Goal: Information Seeking & Learning: Learn about a topic

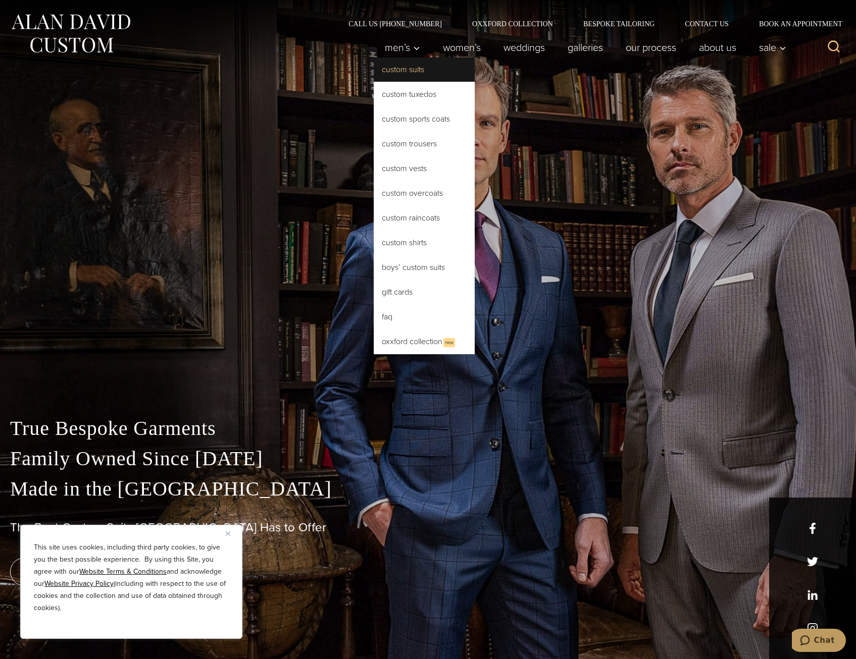
click at [393, 67] on link "Custom Suits" at bounding box center [424, 70] width 101 height 24
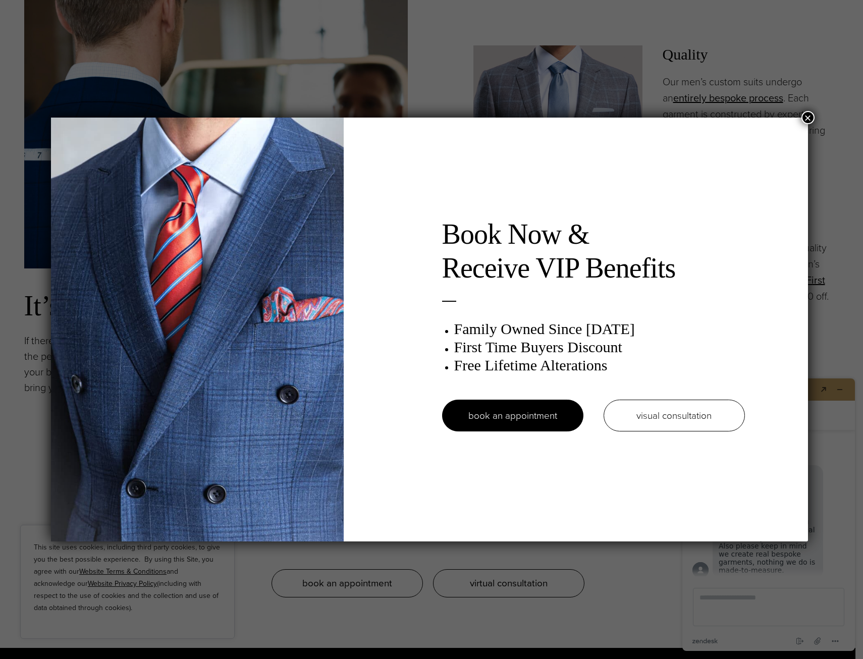
click at [809, 115] on button "×" at bounding box center [808, 117] width 13 height 13
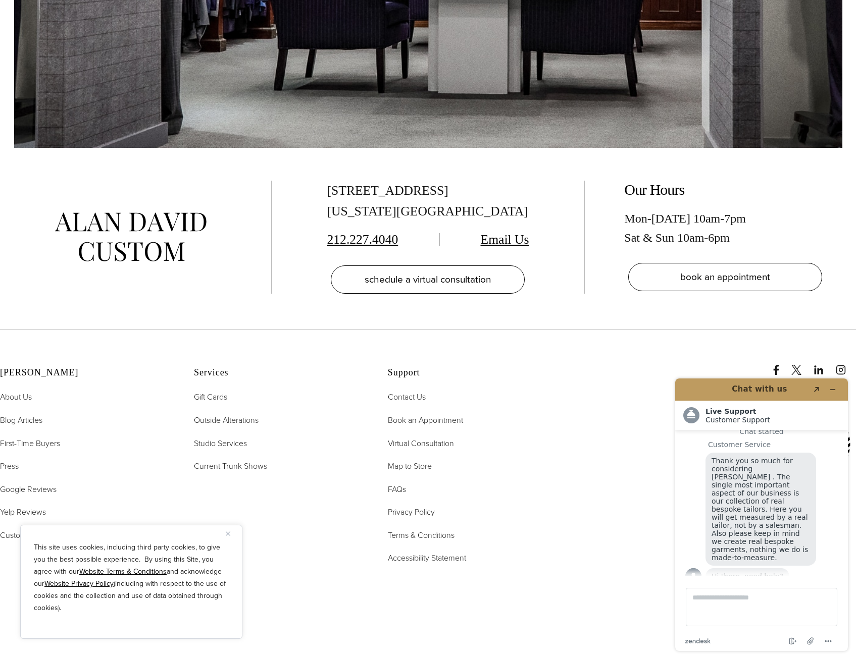
scroll to position [7067, 0]
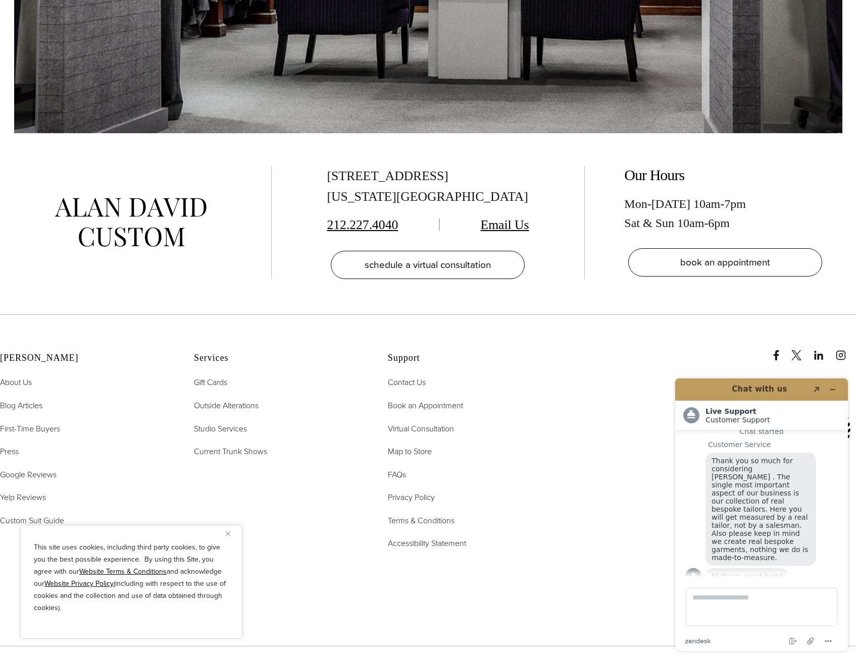
drag, startPoint x: 328, startPoint y: 143, endPoint x: 474, endPoint y: 144, distance: 146.9
click at [474, 166] on div "515 Madison Ave, Suite 301 New York, NY 10022" at bounding box center [428, 186] width 202 height 41
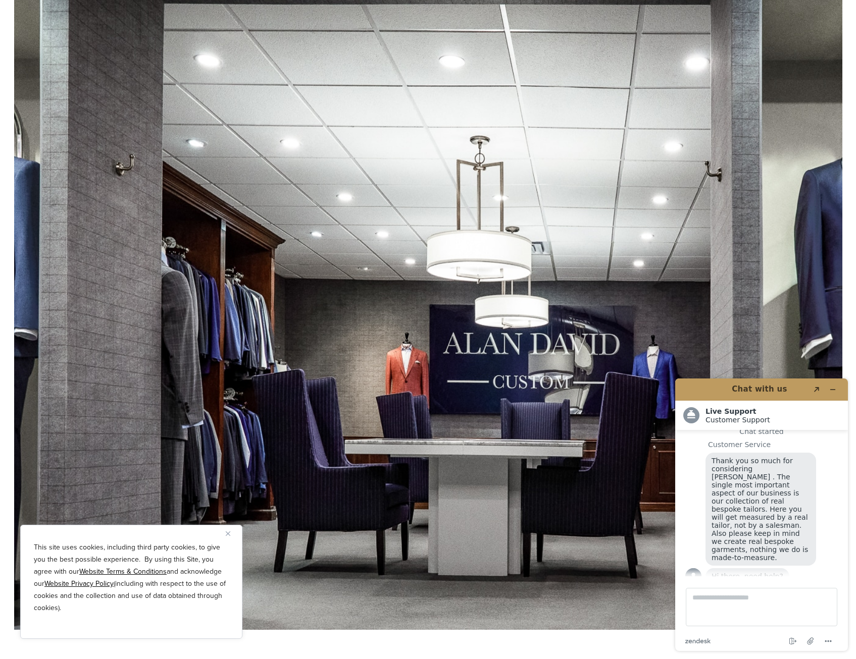
scroll to position [6562, 0]
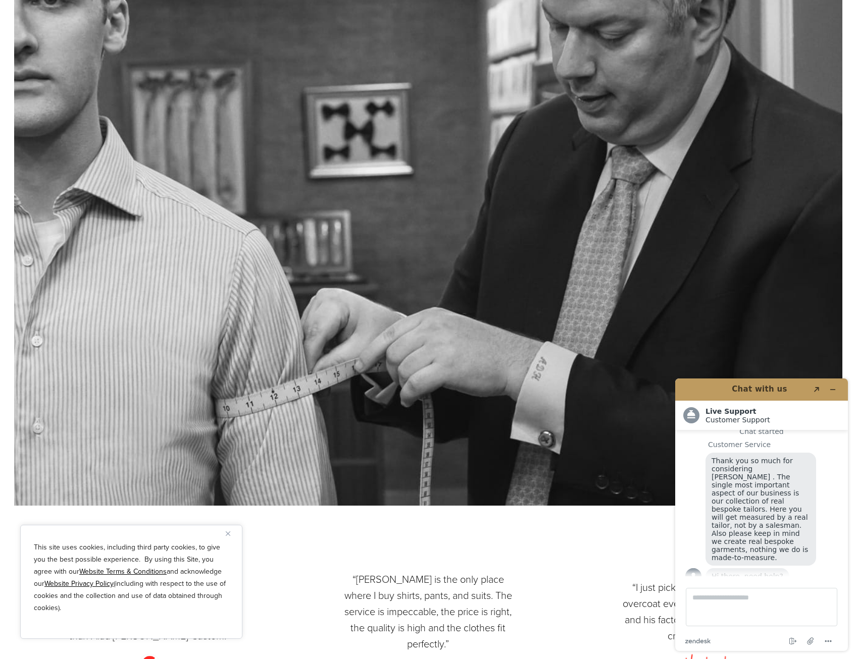
scroll to position [3130, 0]
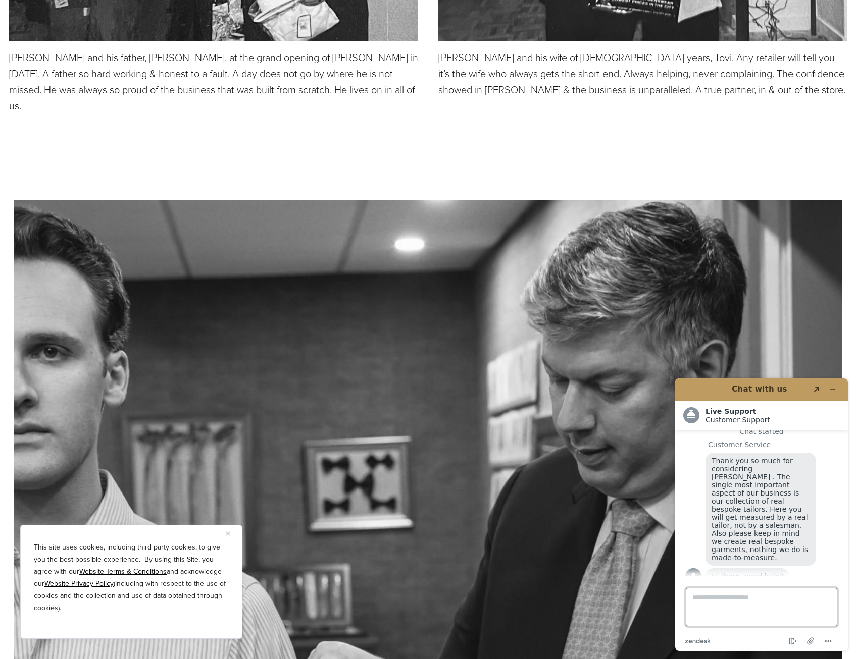
click at [732, 597] on textarea "Type a message here..." at bounding box center [760, 607] width 151 height 38
type textarea "**********"
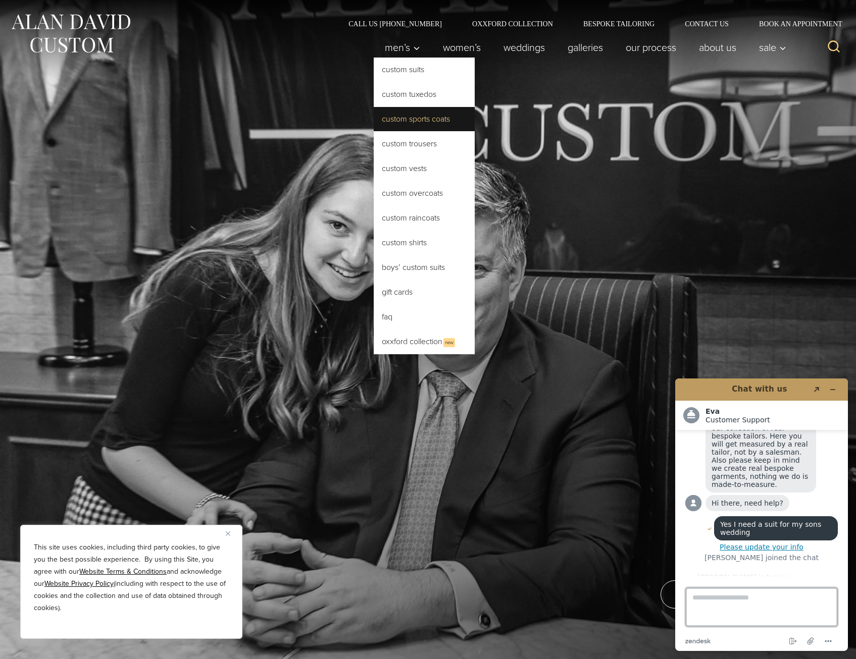
scroll to position [66, 0]
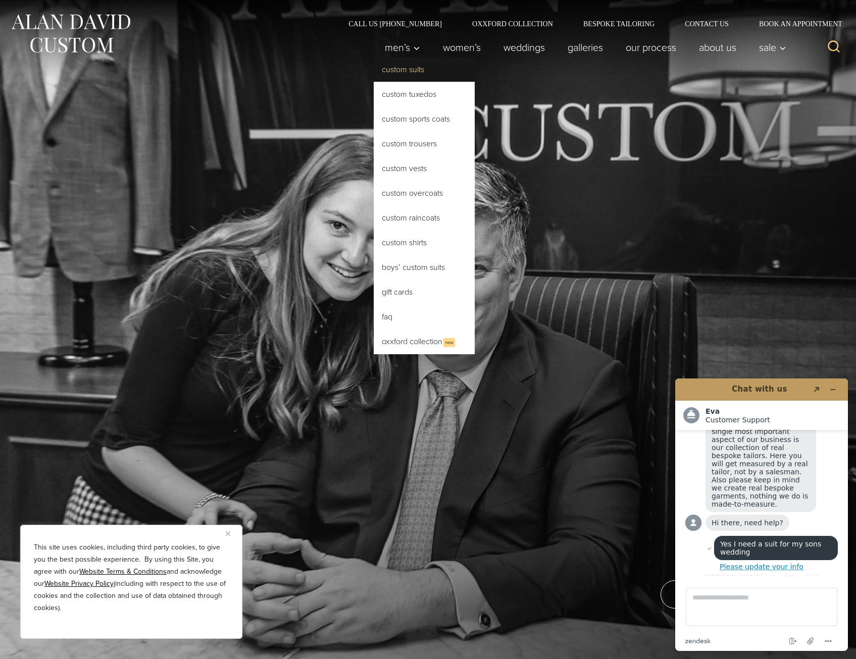
click at [394, 67] on link "Custom Suits" at bounding box center [424, 70] width 101 height 24
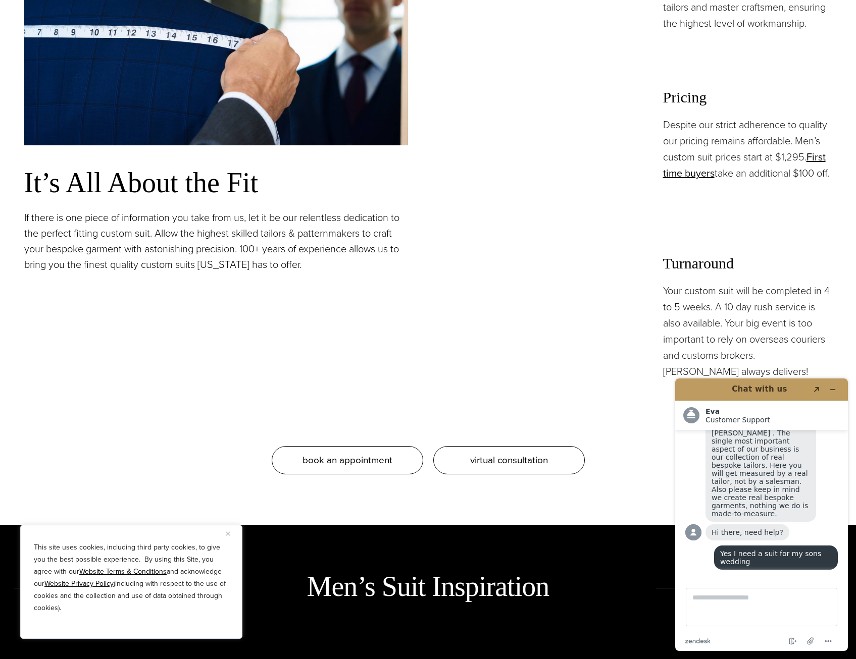
scroll to position [1111, 0]
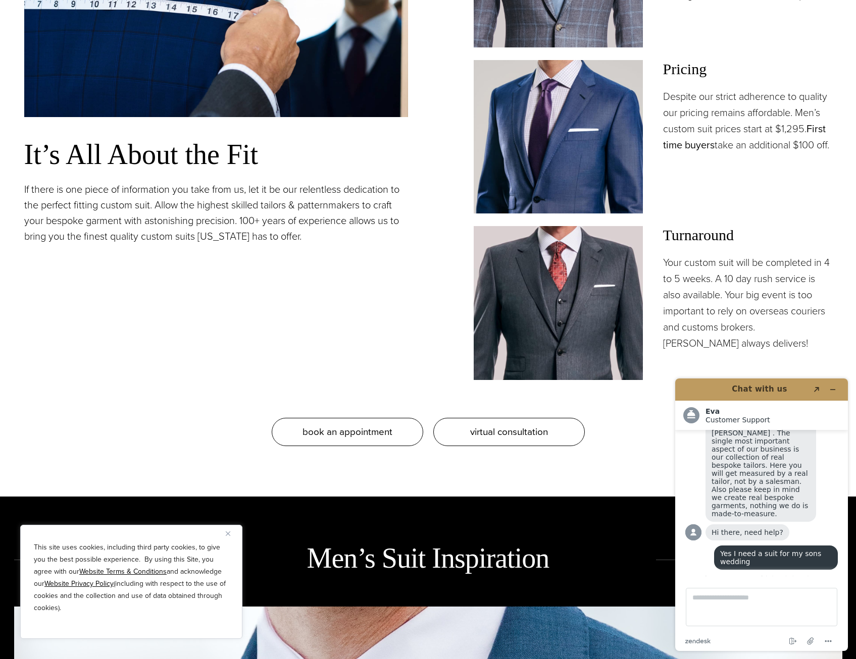
click at [670, 141] on link "First time buyers" at bounding box center [744, 136] width 163 height 31
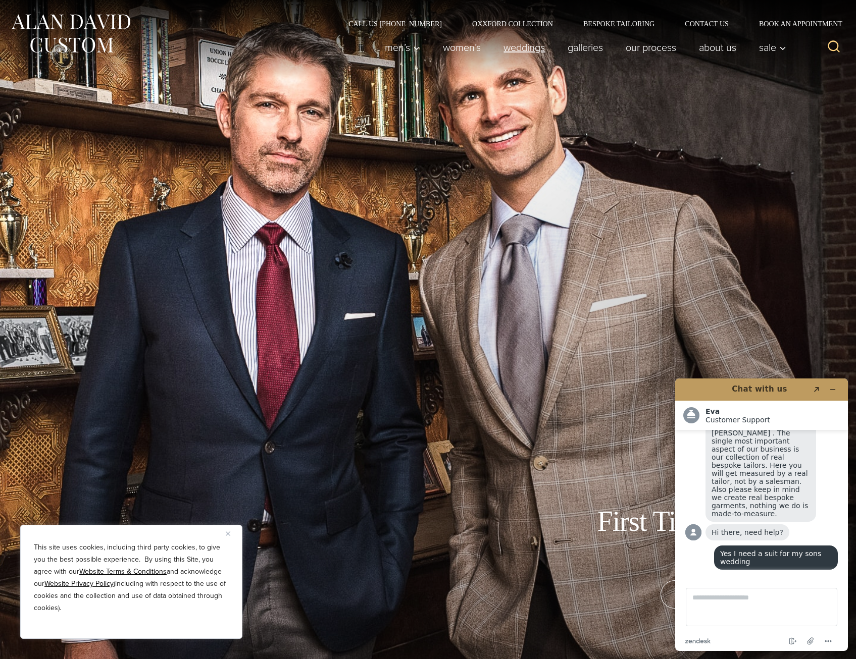
click at [517, 47] on link "weddings" at bounding box center [524, 47] width 64 height 20
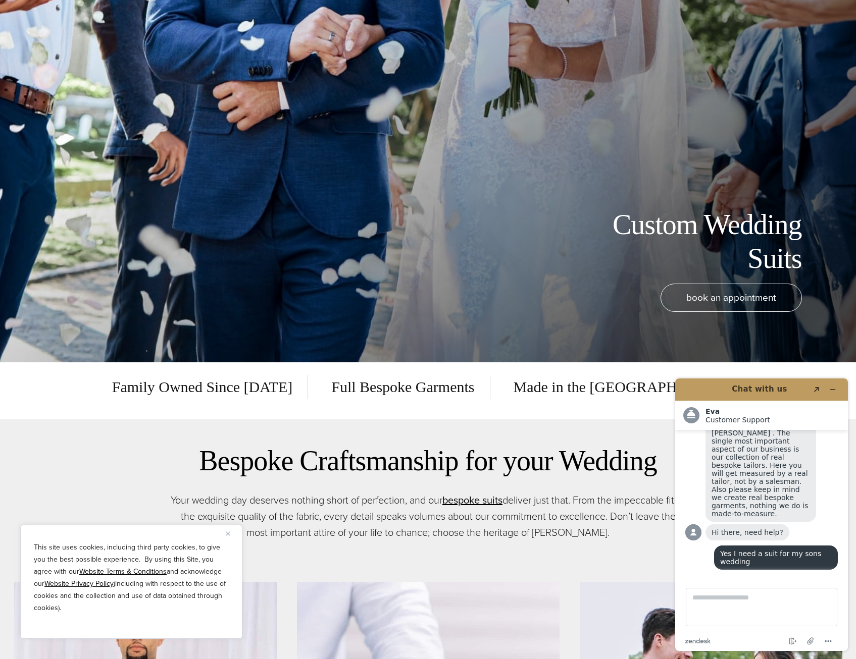
scroll to position [303, 0]
